Goal: Task Accomplishment & Management: Manage account settings

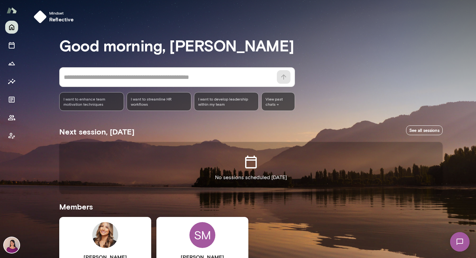
scroll to position [90, 0]
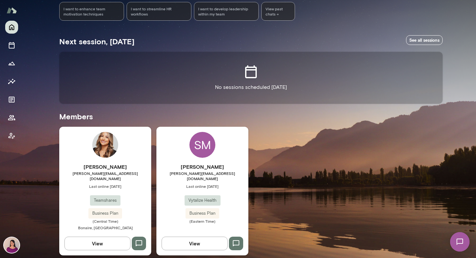
click at [96, 184] on span "Last online [DATE]" at bounding box center [105, 186] width 92 height 5
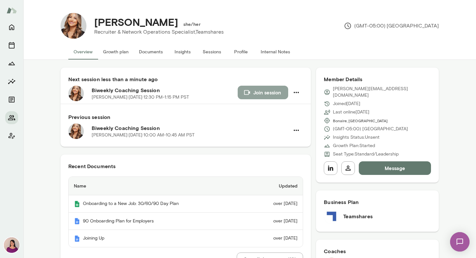
click at [260, 95] on button "Join session" at bounding box center [263, 93] width 51 height 14
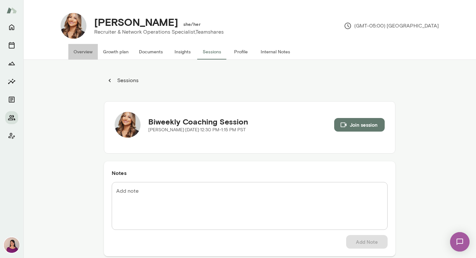
click at [68, 54] on button "Overview" at bounding box center [82, 52] width 29 height 16
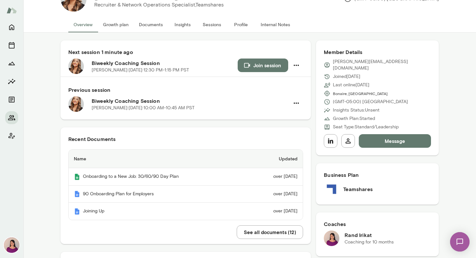
scroll to position [26, 0]
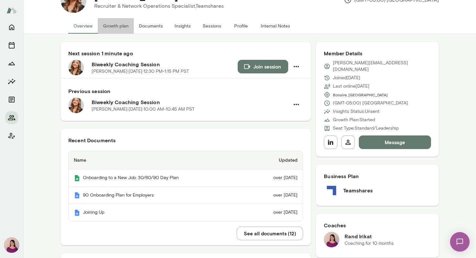
click at [107, 25] on button "Growth plan" at bounding box center [116, 26] width 36 height 16
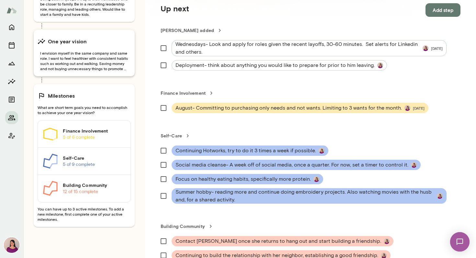
scroll to position [127, 0]
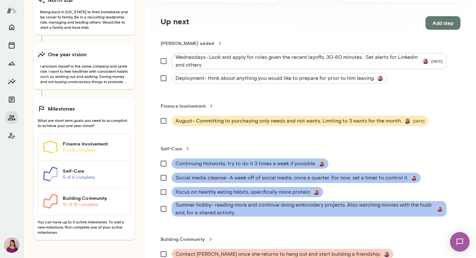
click at [446, 20] on button "Add step" at bounding box center [442, 23] width 35 height 14
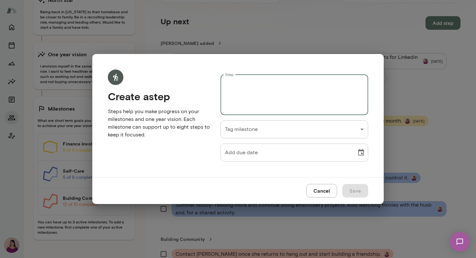
click at [339, 89] on textarea "Step" at bounding box center [294, 95] width 139 height 30
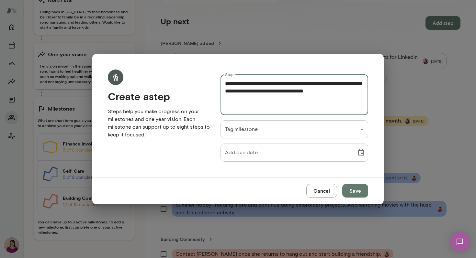
type textarea "**********"
click at [333, 0] on div "[PERSON_NAME] she/her Recruiter & Network Operations Specialist, Teamshares (GM…" at bounding box center [238, 0] width 476 height 0
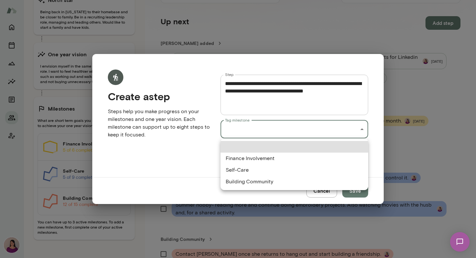
click at [279, 174] on li "Self-Care" at bounding box center [294, 170] width 148 height 12
type input "**********"
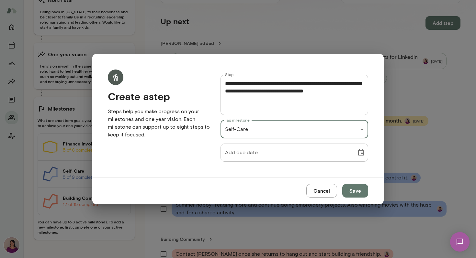
click at [355, 194] on button "Save" at bounding box center [355, 191] width 26 height 14
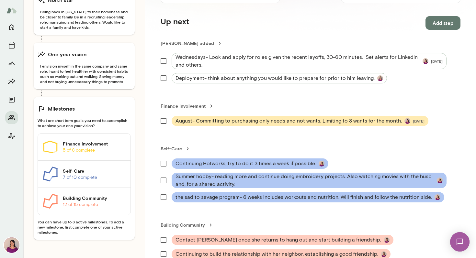
scroll to position [114, 0]
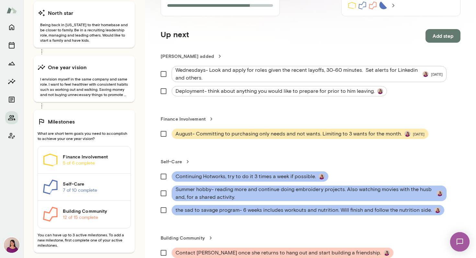
click at [457, 32] on button "Add step" at bounding box center [442, 36] width 35 height 14
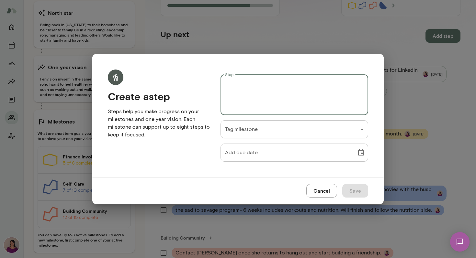
click at [344, 84] on textarea "Step" at bounding box center [294, 95] width 139 height 30
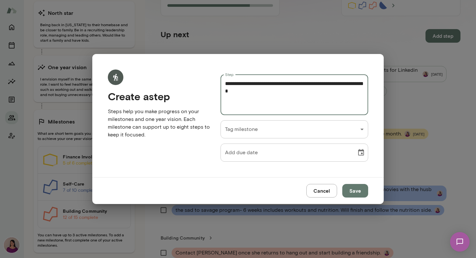
type textarea "**********"
click at [310, 0] on div "[PERSON_NAME] she/her Recruiter & Network Operations Specialist, Teamshares (GM…" at bounding box center [238, 0] width 476 height 0
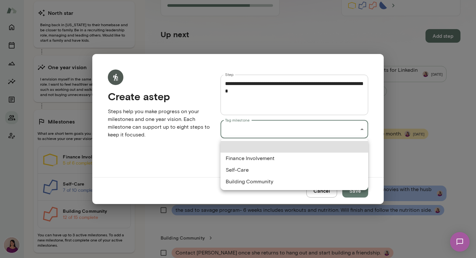
click at [303, 160] on li "Finance Involvement" at bounding box center [294, 159] width 148 height 12
type input "**********"
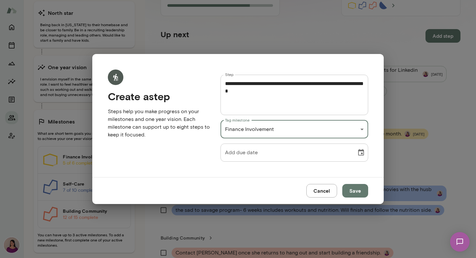
click at [355, 192] on button "Save" at bounding box center [355, 191] width 26 height 14
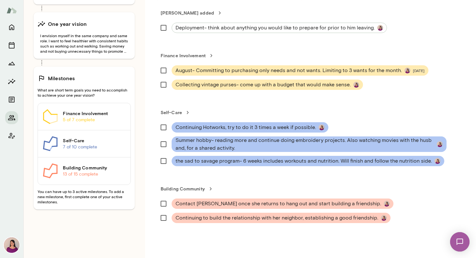
scroll to position [158, 0]
